Goal: Transaction & Acquisition: Purchase product/service

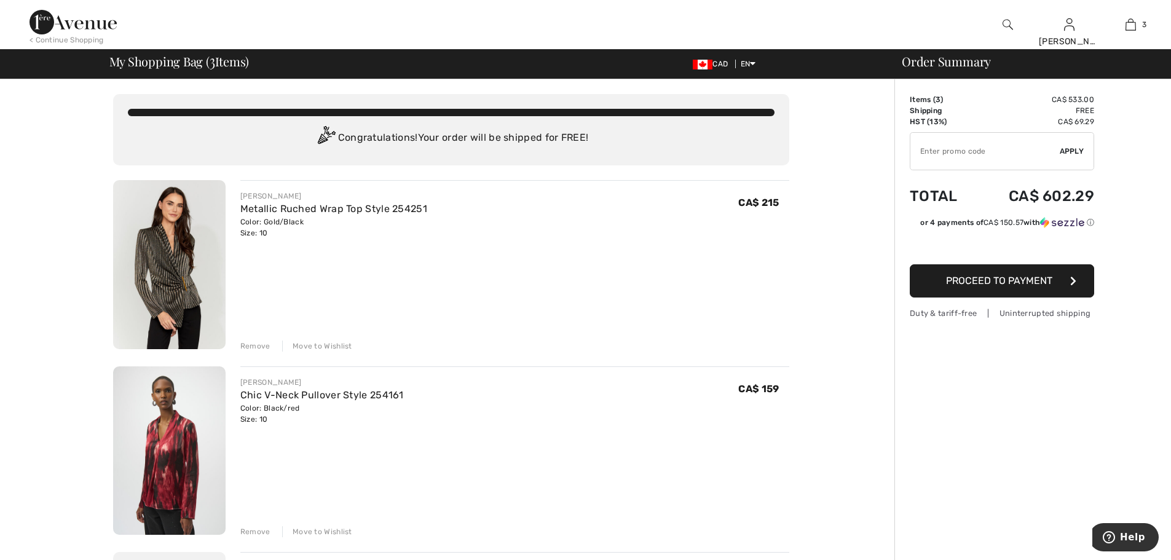
click at [255, 349] on div "Remove" at bounding box center [255, 346] width 30 height 11
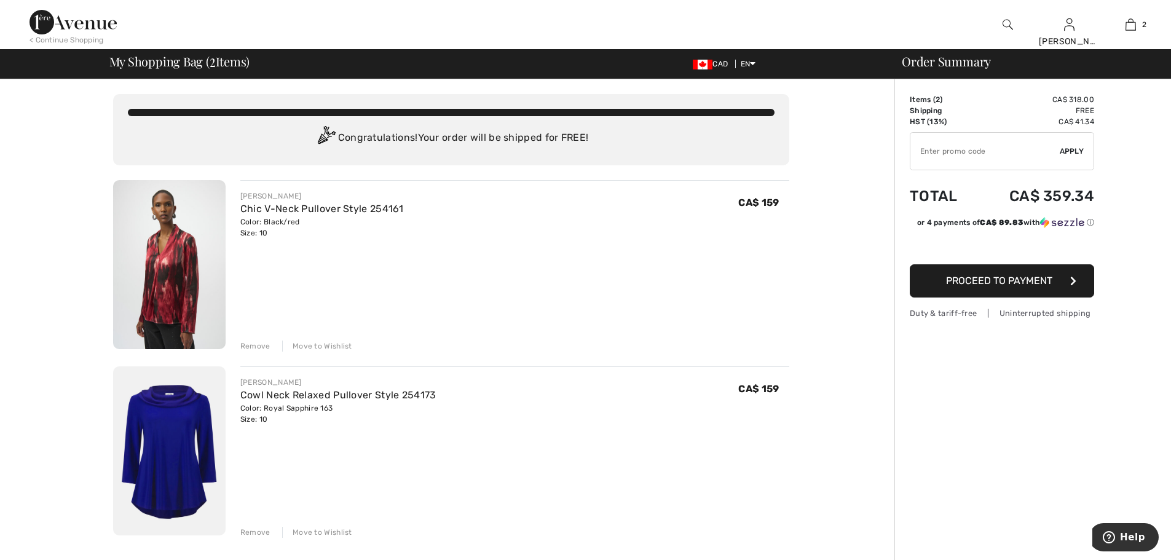
click at [255, 341] on div "Remove" at bounding box center [255, 346] width 30 height 11
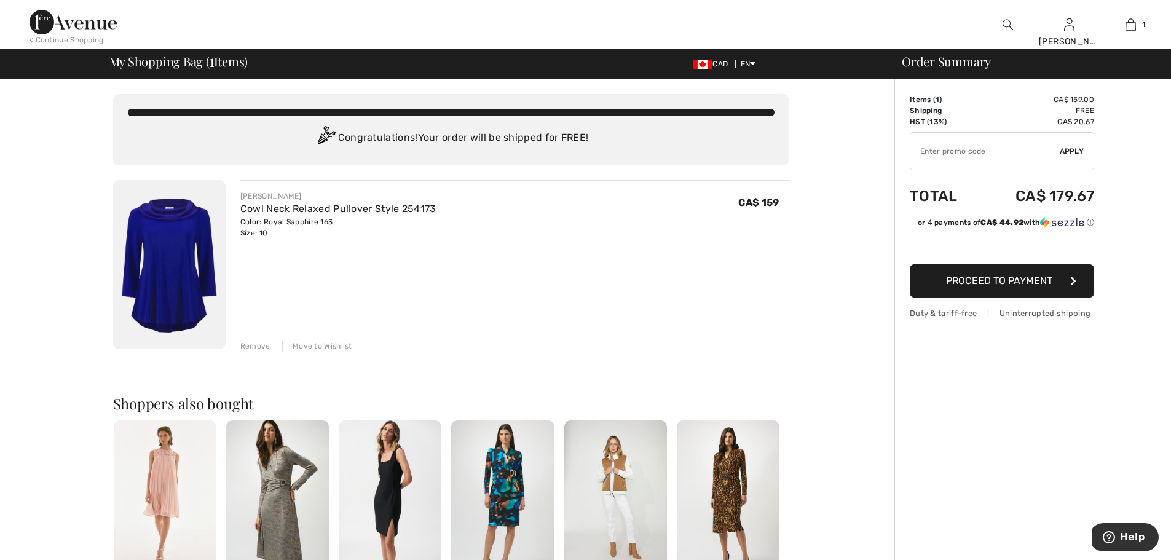
click at [177, 251] on img at bounding box center [169, 264] width 113 height 169
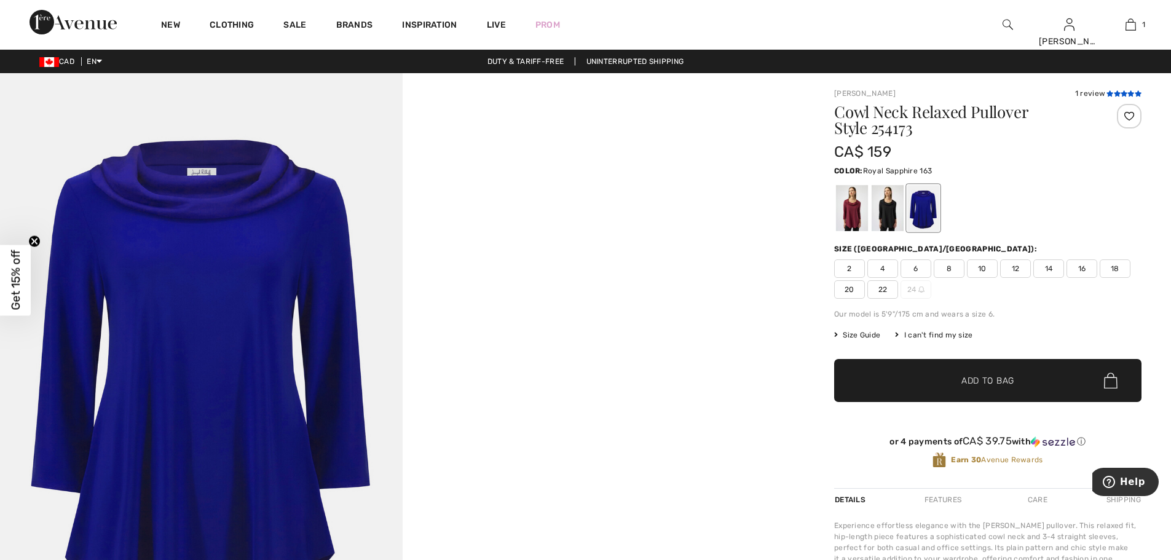
click at [1121, 95] on icon at bounding box center [1124, 93] width 7 height 6
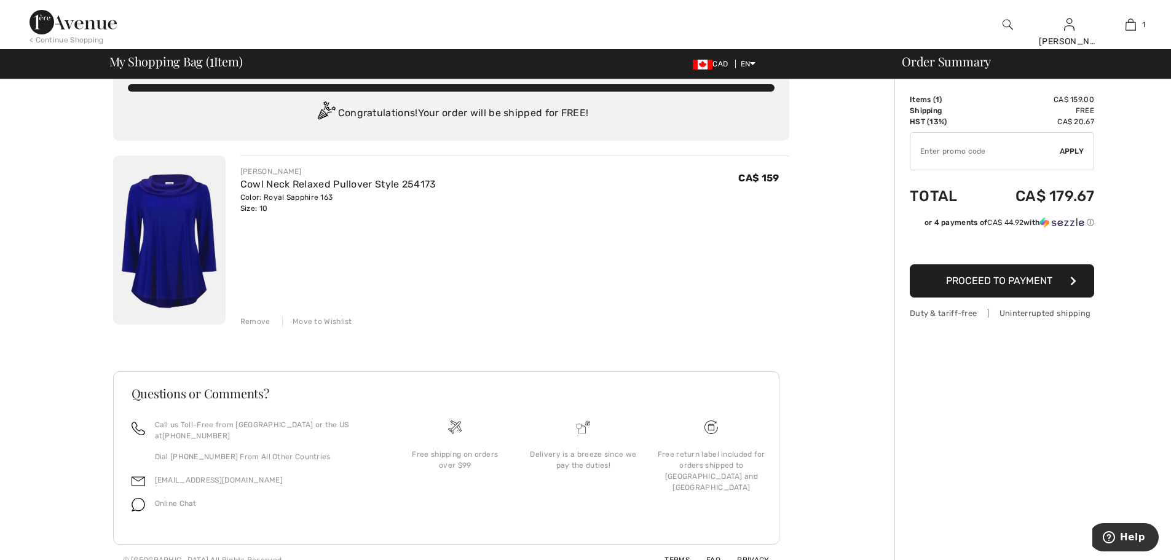
scroll to position [29, 0]
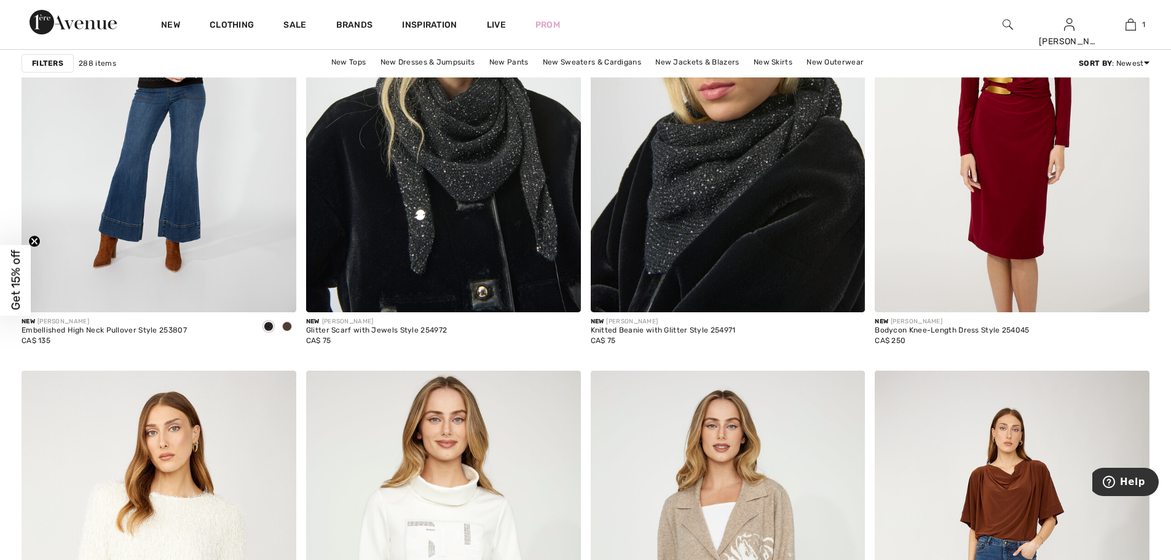
scroll to position [5988, 0]
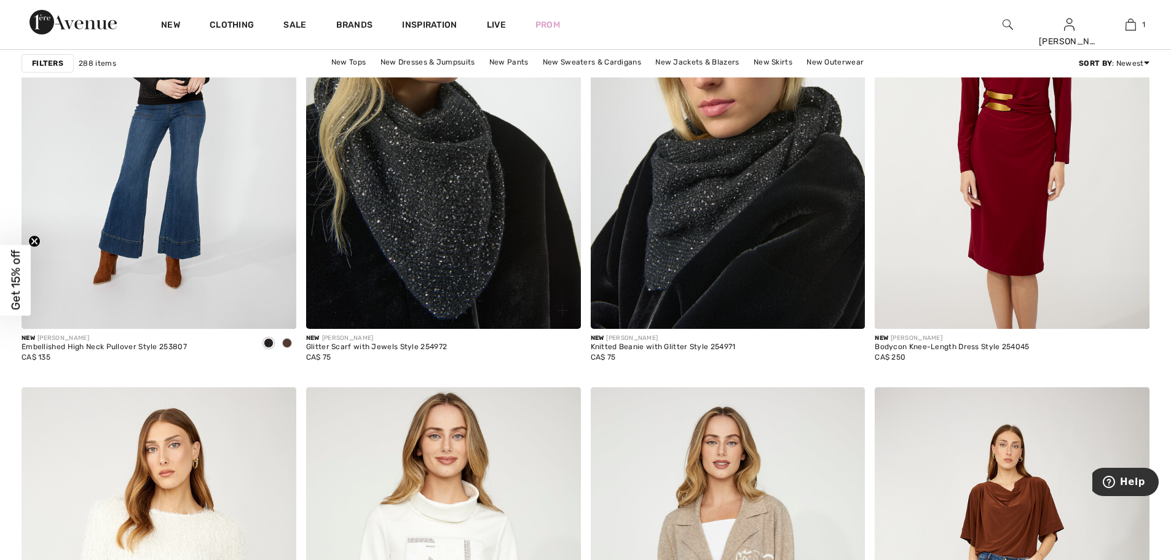
click at [462, 186] on img at bounding box center [443, 123] width 275 height 412
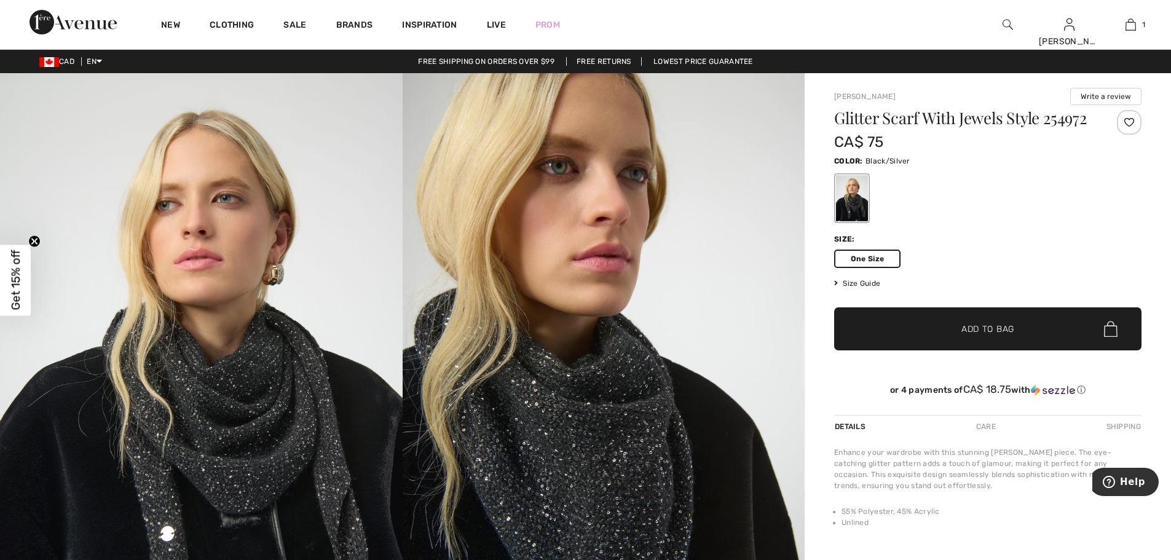
click at [582, 447] on img at bounding box center [604, 374] width 403 height 603
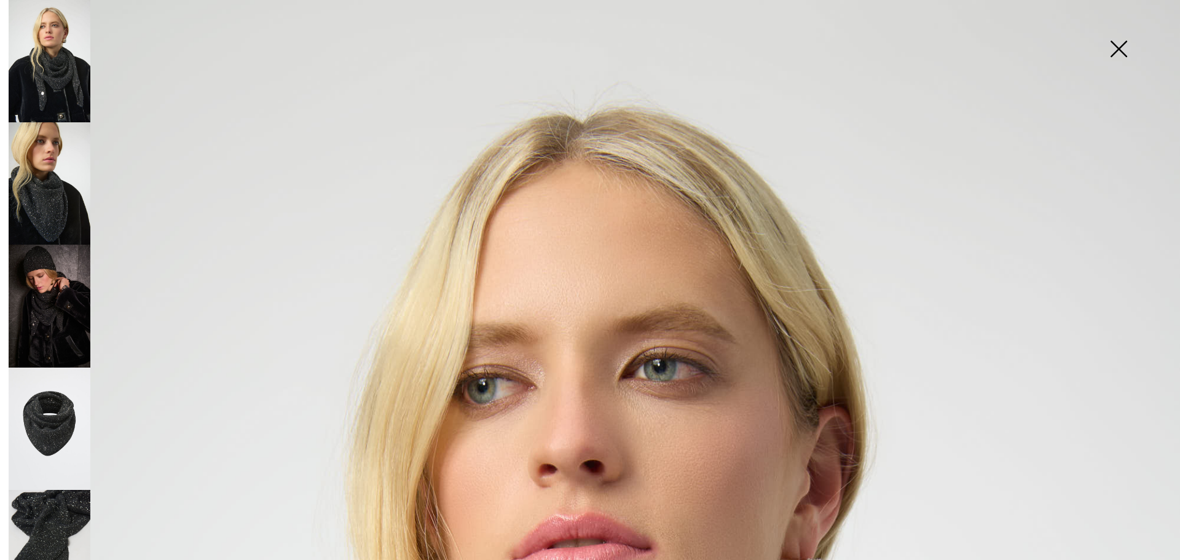
click at [47, 400] on img at bounding box center [50, 429] width 82 height 122
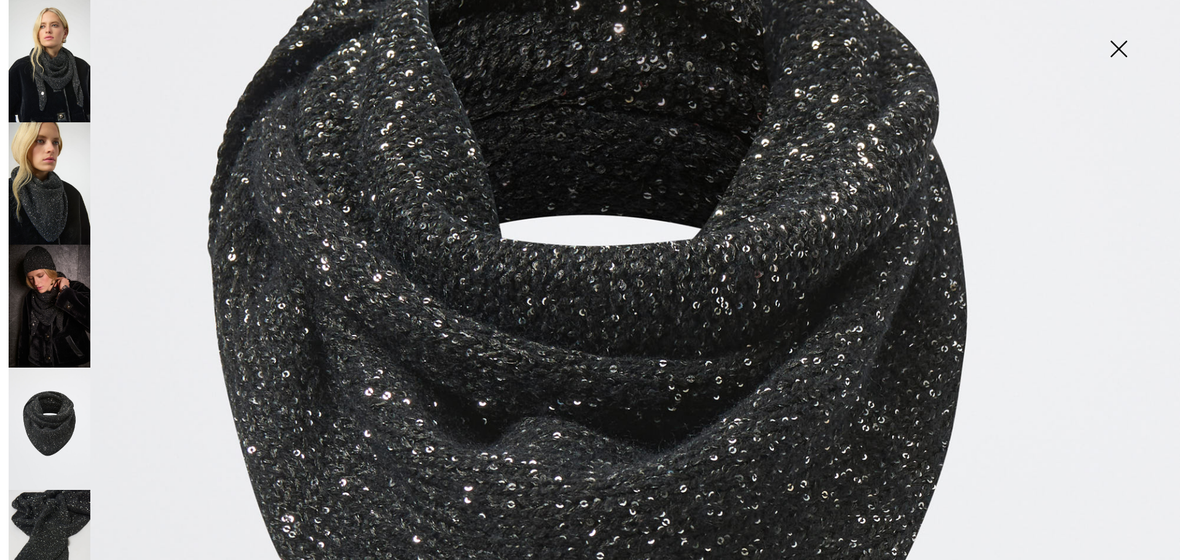
scroll to position [475, 0]
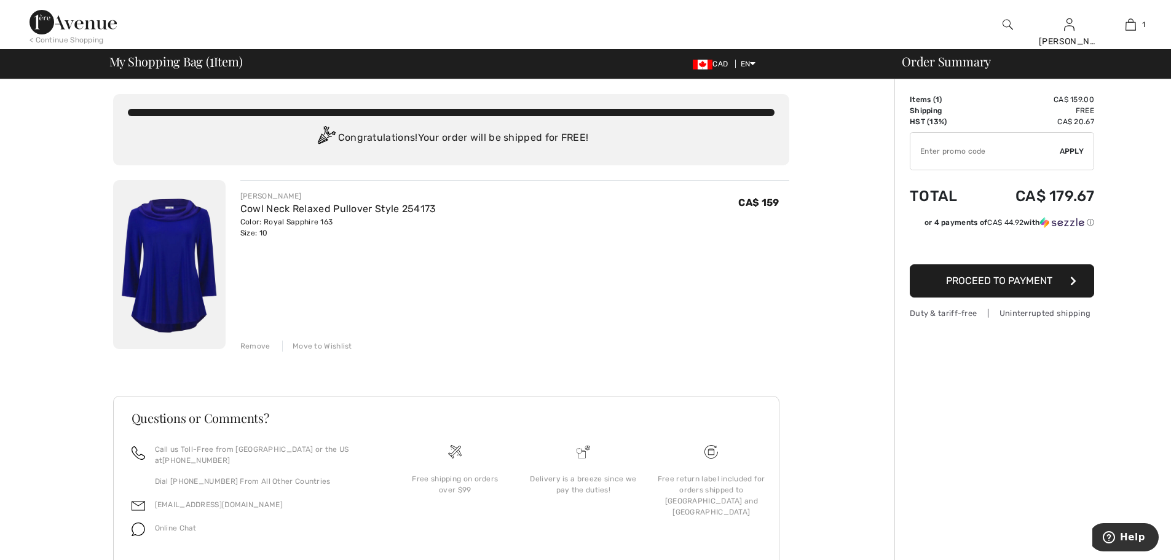
click at [1012, 22] on img at bounding box center [1008, 24] width 10 height 15
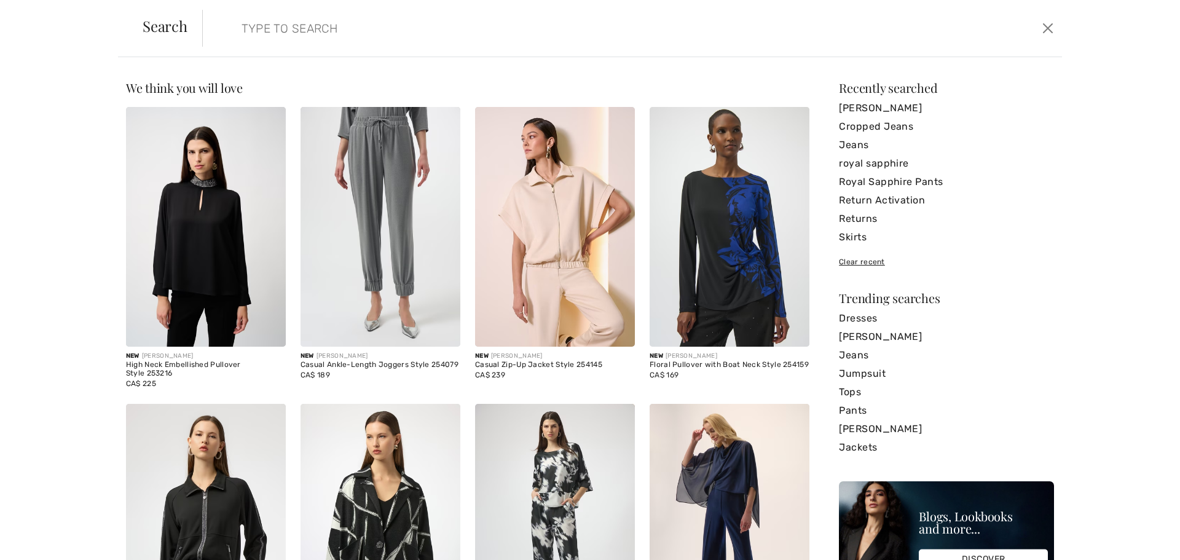
click at [325, 55] on div "Search Clear" at bounding box center [590, 28] width 944 height 57
click at [408, 33] on input "search" at bounding box center [534, 28] width 605 height 37
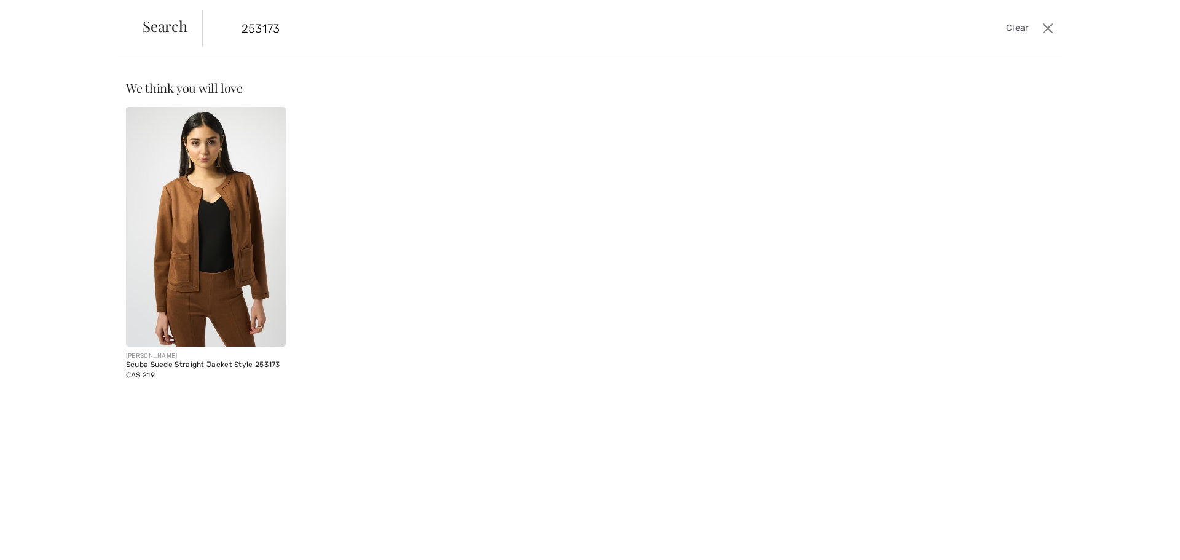
type input "253173"
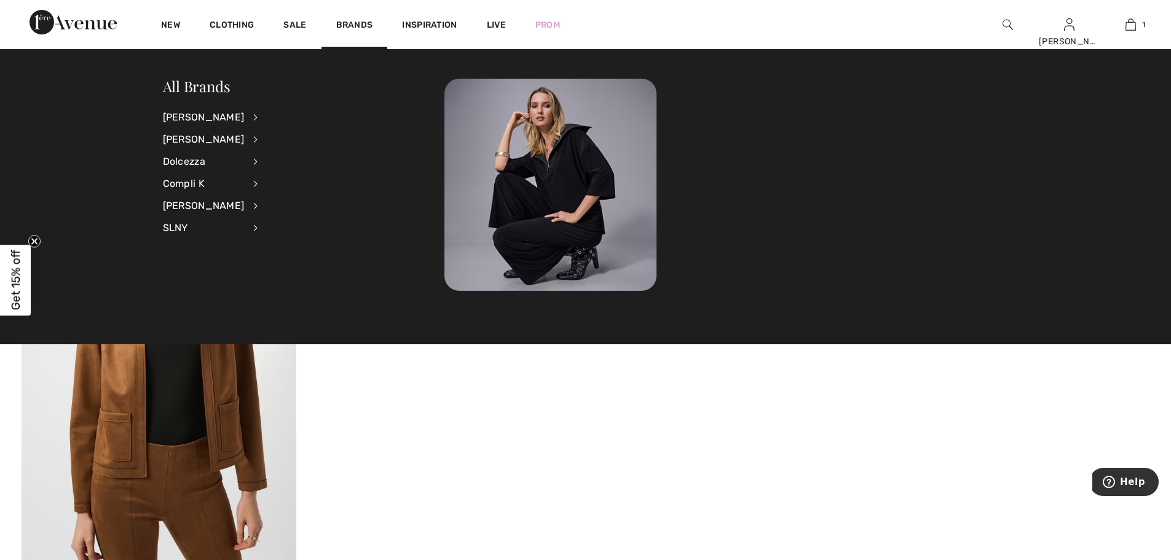
click at [1003, 25] on img at bounding box center [1008, 24] width 10 height 15
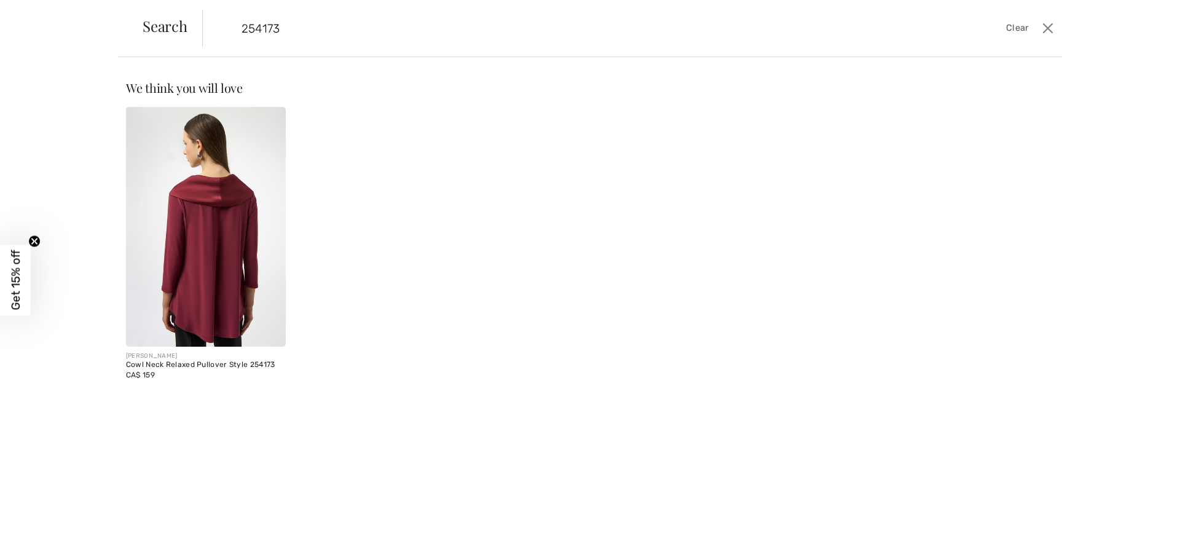
type input "254173"
click at [246, 238] on img at bounding box center [206, 227] width 160 height 240
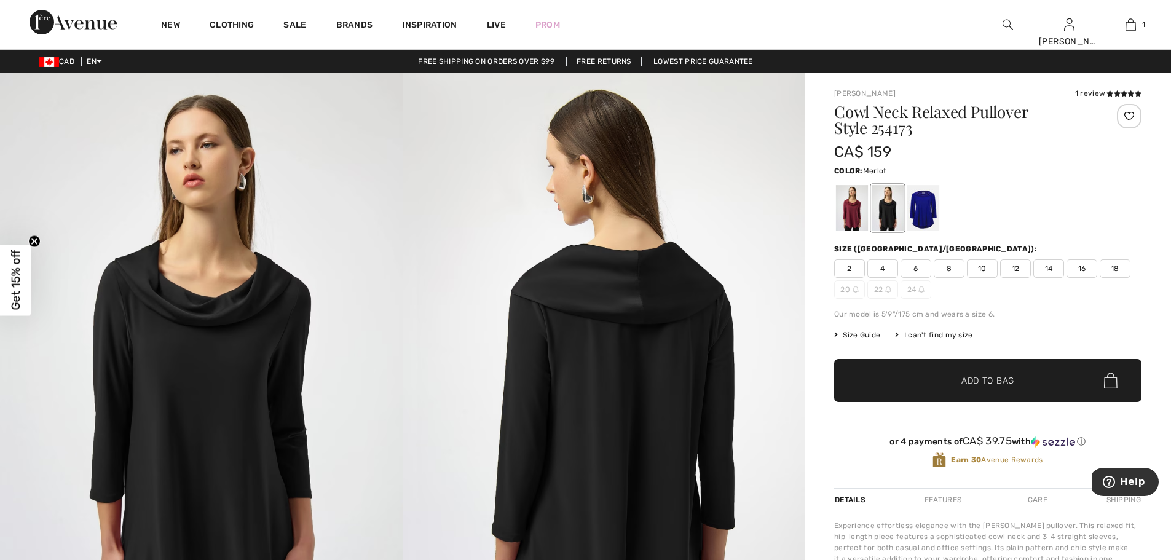
click at [848, 218] on div at bounding box center [852, 208] width 32 height 46
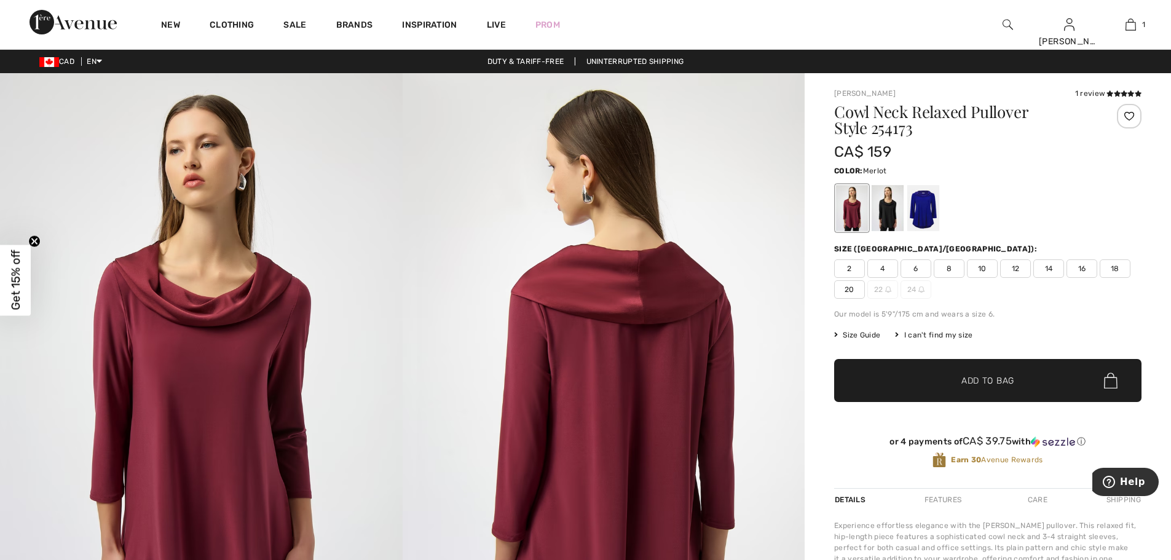
click at [253, 285] on img at bounding box center [201, 374] width 403 height 603
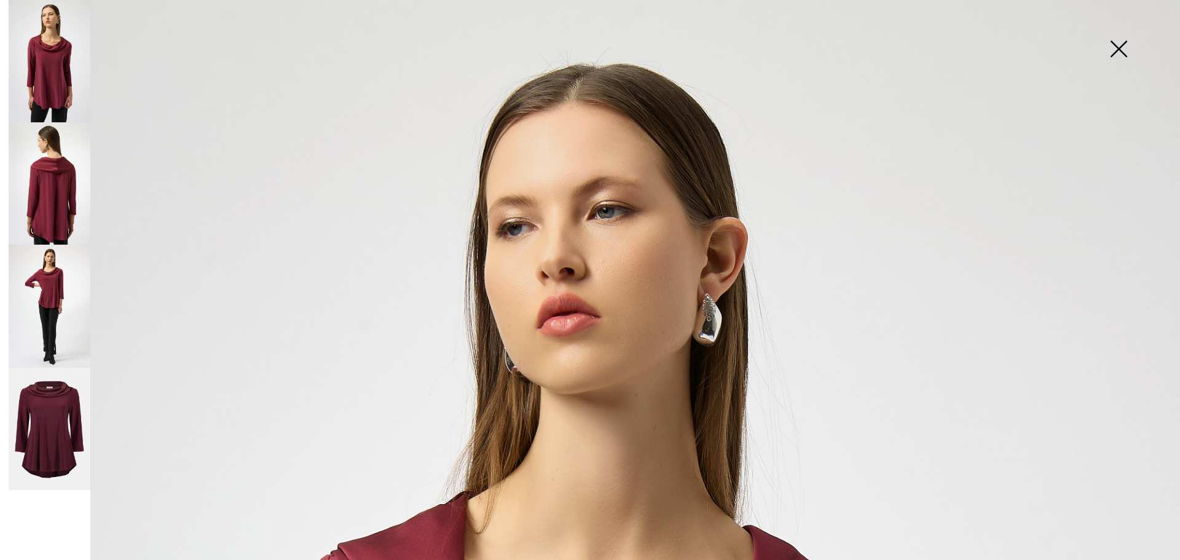
click at [49, 64] on img at bounding box center [50, 61] width 82 height 122
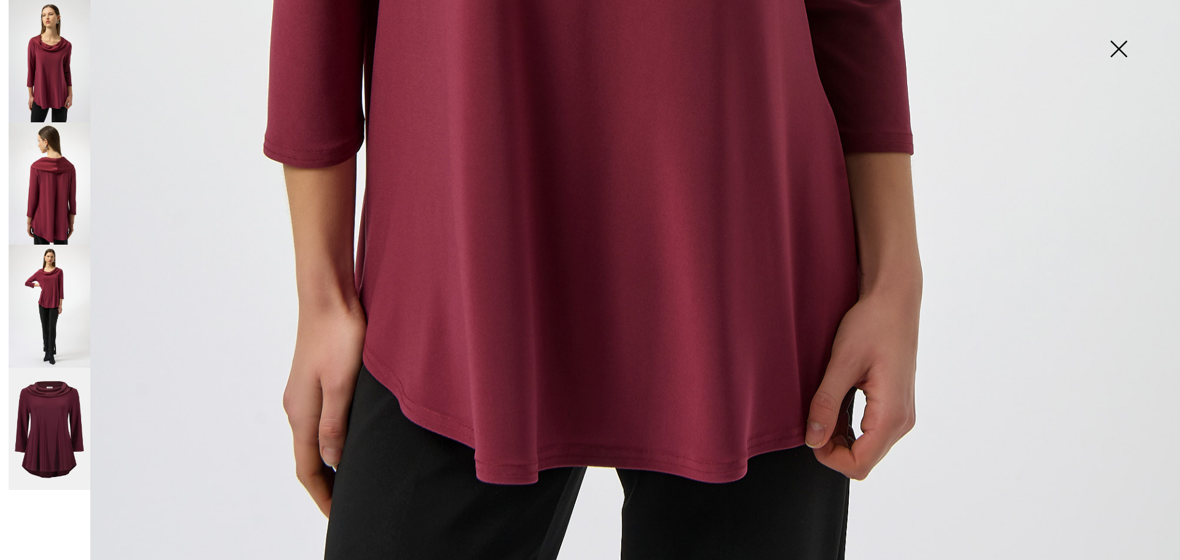
scroll to position [1099, 0]
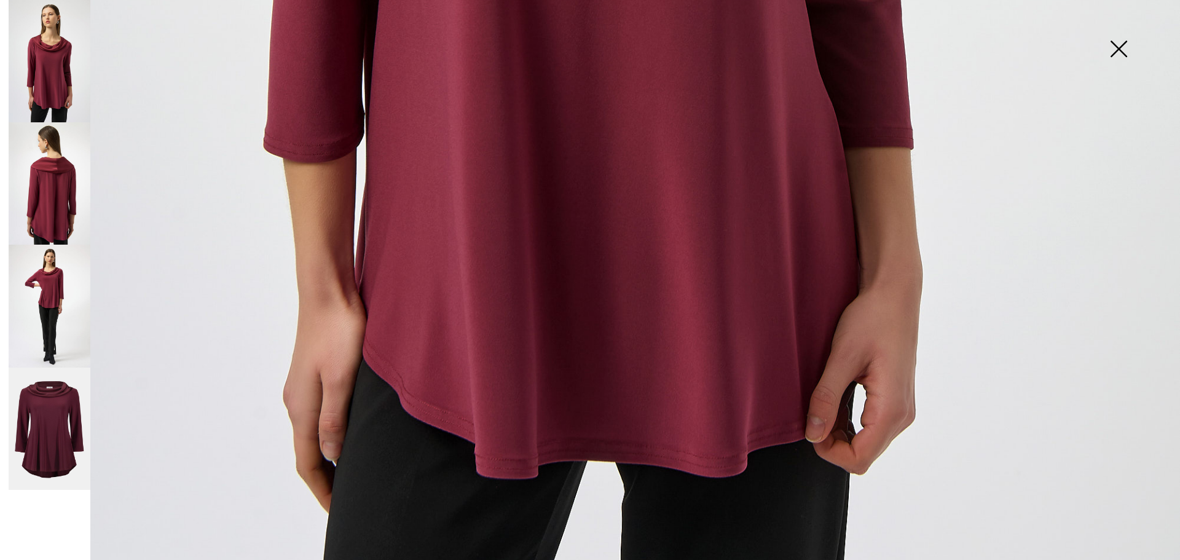
click at [78, 204] on img at bounding box center [50, 183] width 82 height 122
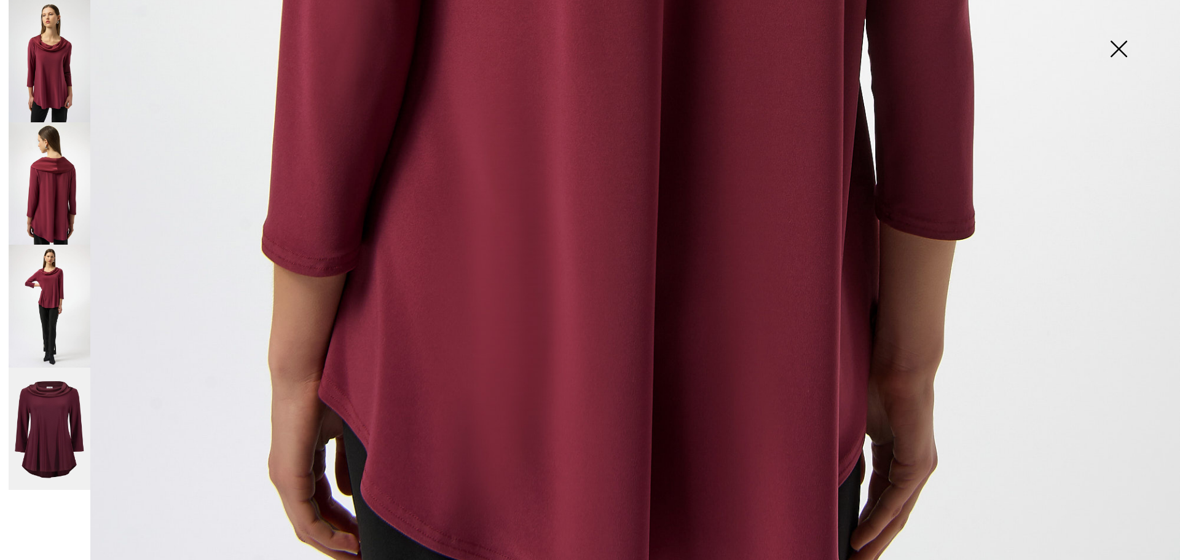
click at [59, 291] on img at bounding box center [50, 306] width 82 height 122
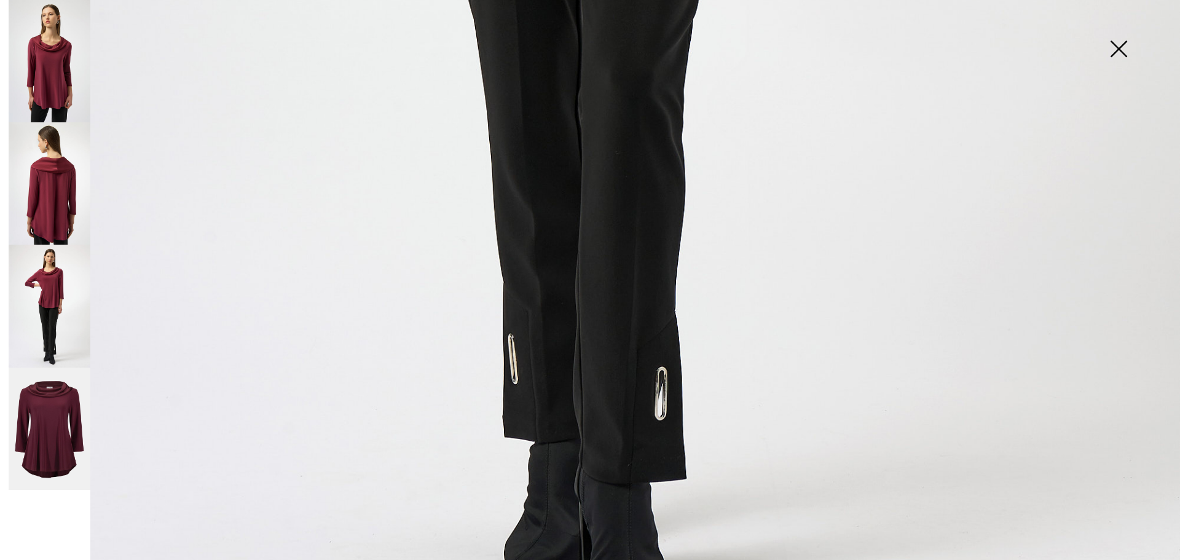
click at [57, 435] on img at bounding box center [50, 429] width 82 height 123
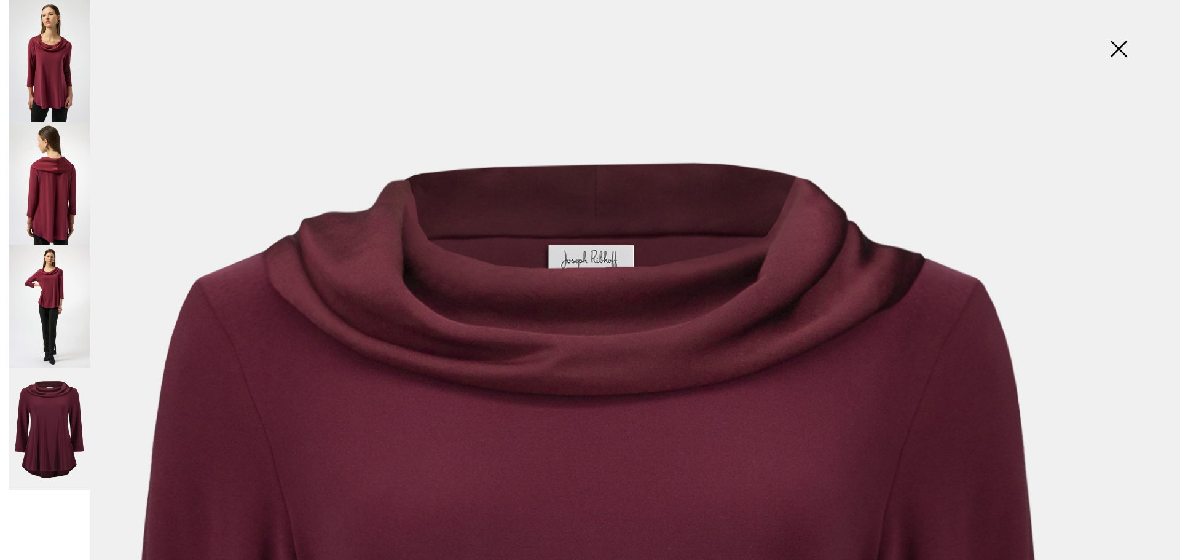
scroll to position [0, 0]
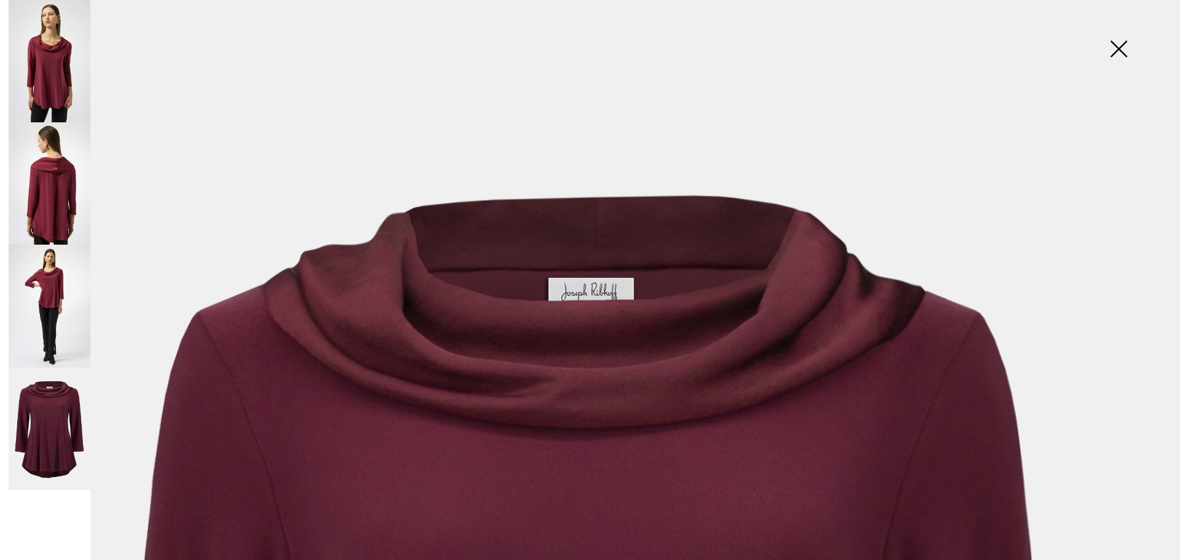
click at [49, 285] on img at bounding box center [50, 306] width 82 height 122
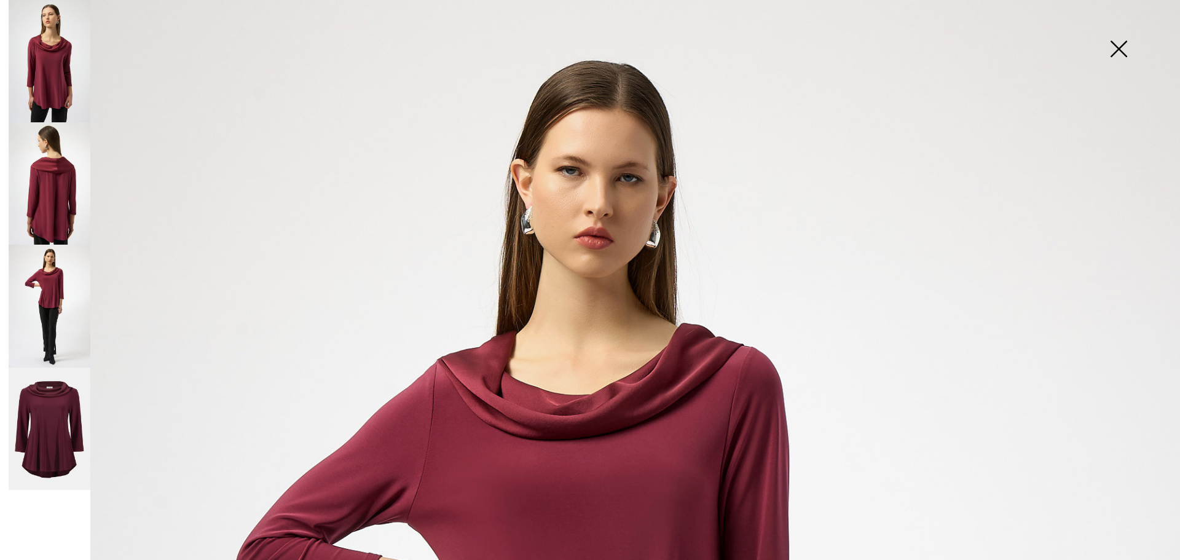
click at [38, 64] on img at bounding box center [50, 61] width 82 height 122
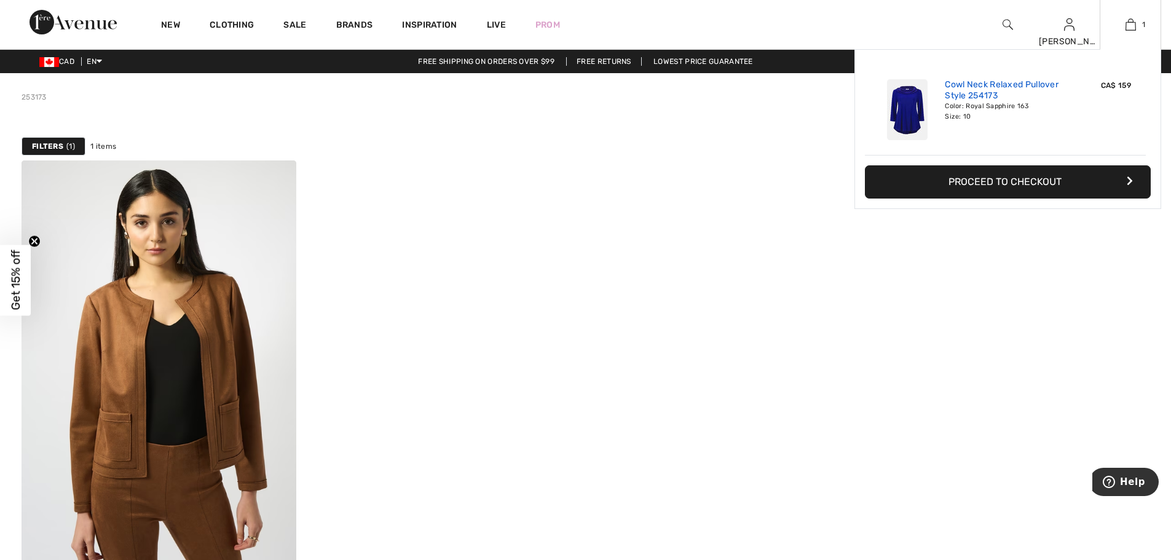
click at [999, 101] on link "Cowl Neck Relaxed Pullover Style 254173" at bounding box center [1005, 90] width 121 height 22
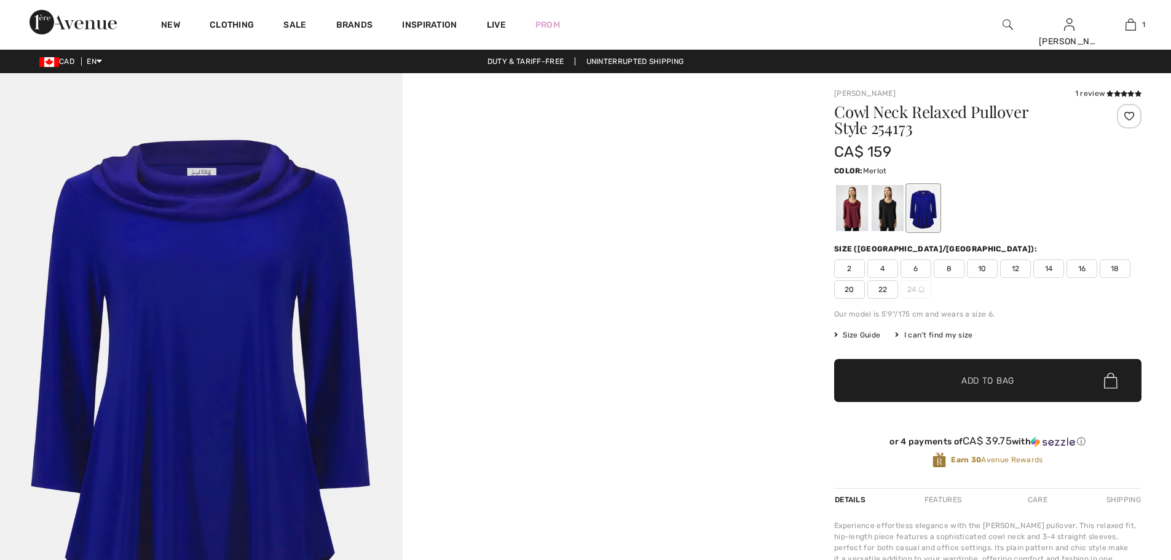
checkbox input "true"
click at [853, 213] on div at bounding box center [852, 208] width 32 height 46
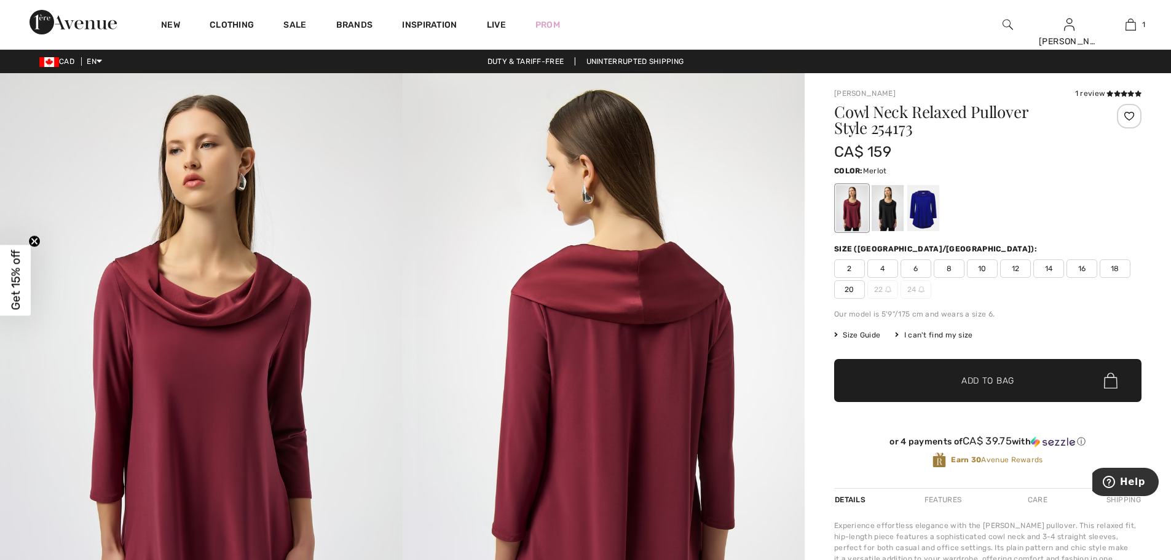
click at [981, 272] on span "10" at bounding box center [982, 268] width 31 height 18
click at [1004, 381] on span "Add to Bag" at bounding box center [988, 380] width 53 height 13
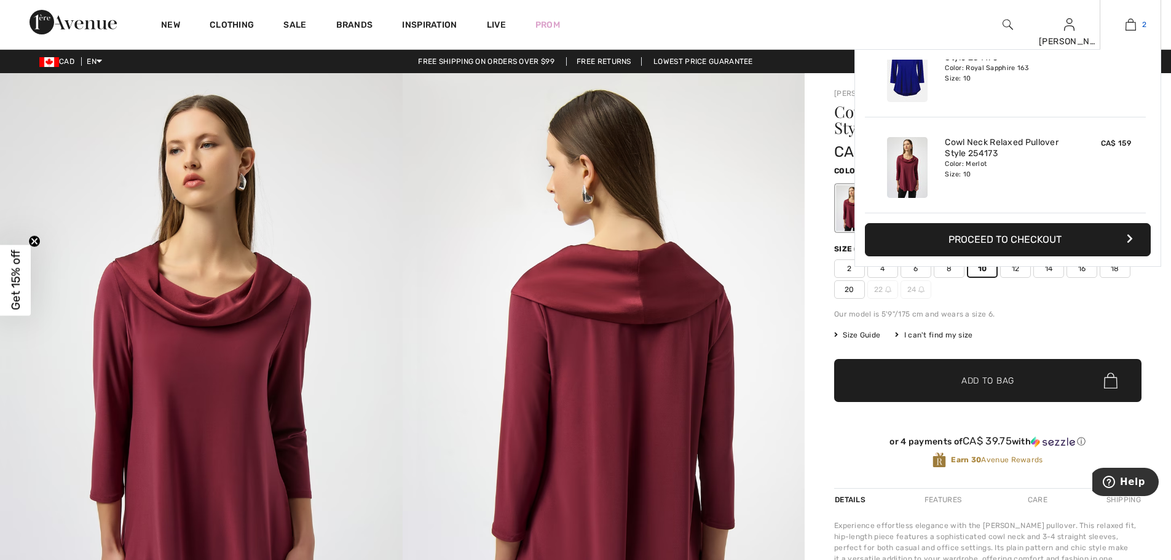
click at [1130, 30] on img at bounding box center [1131, 24] width 10 height 15
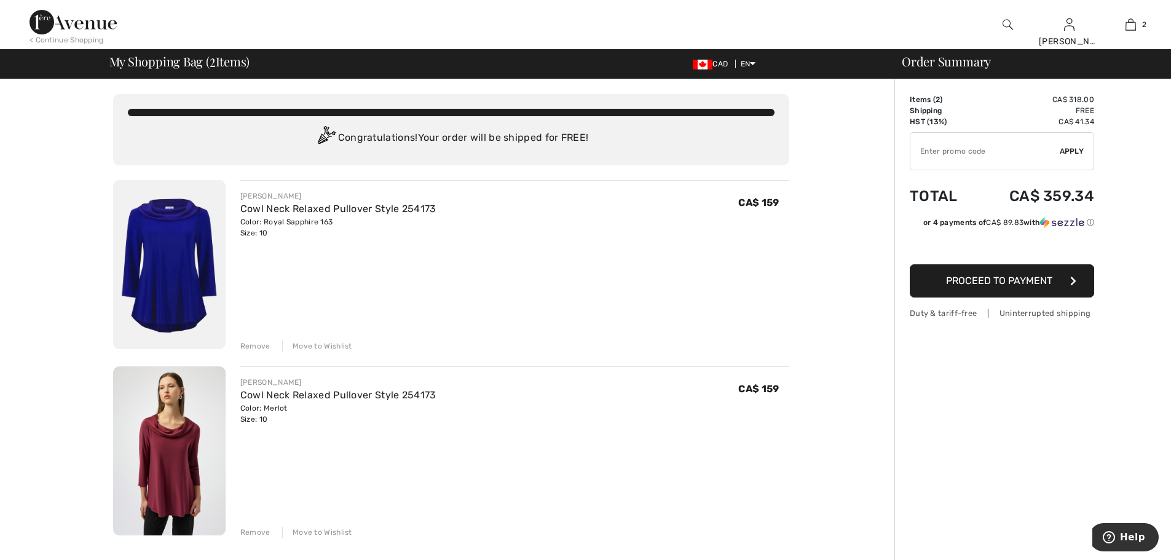
click at [184, 240] on img at bounding box center [169, 264] width 113 height 169
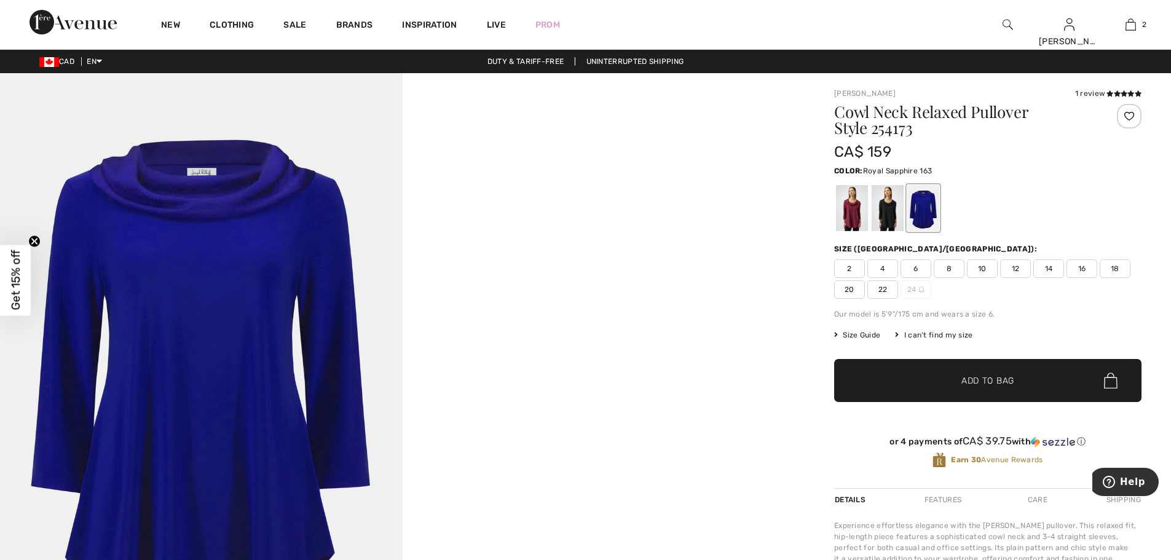
click at [283, 423] on img at bounding box center [201, 375] width 403 height 604
